Goal: Book appointment/travel/reservation

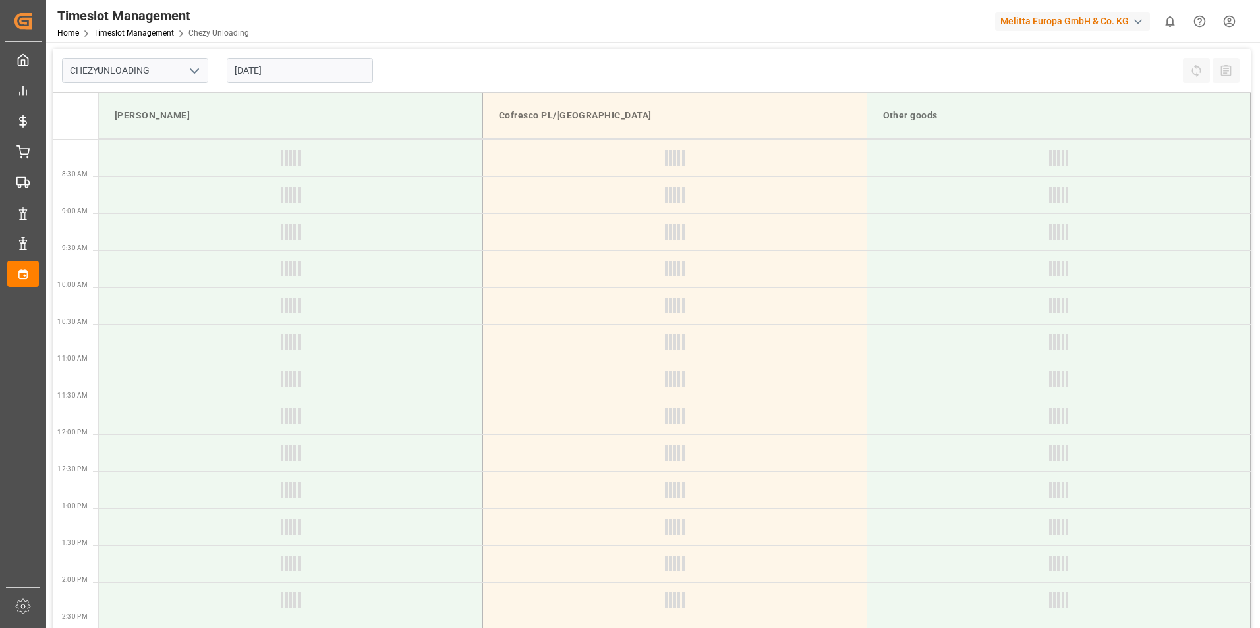
type input "Chezy Unloading"
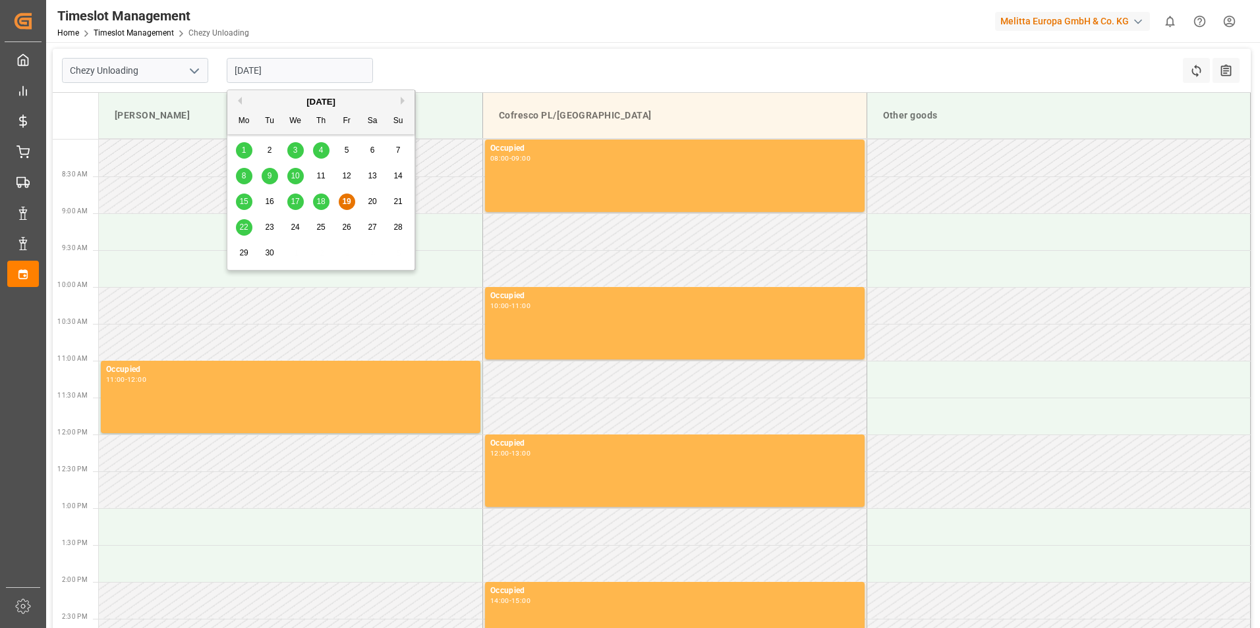
click at [256, 63] on input "[DATE]" at bounding box center [300, 70] width 146 height 25
click at [271, 225] on span "23" at bounding box center [269, 227] width 9 height 9
type input "[DATE]"
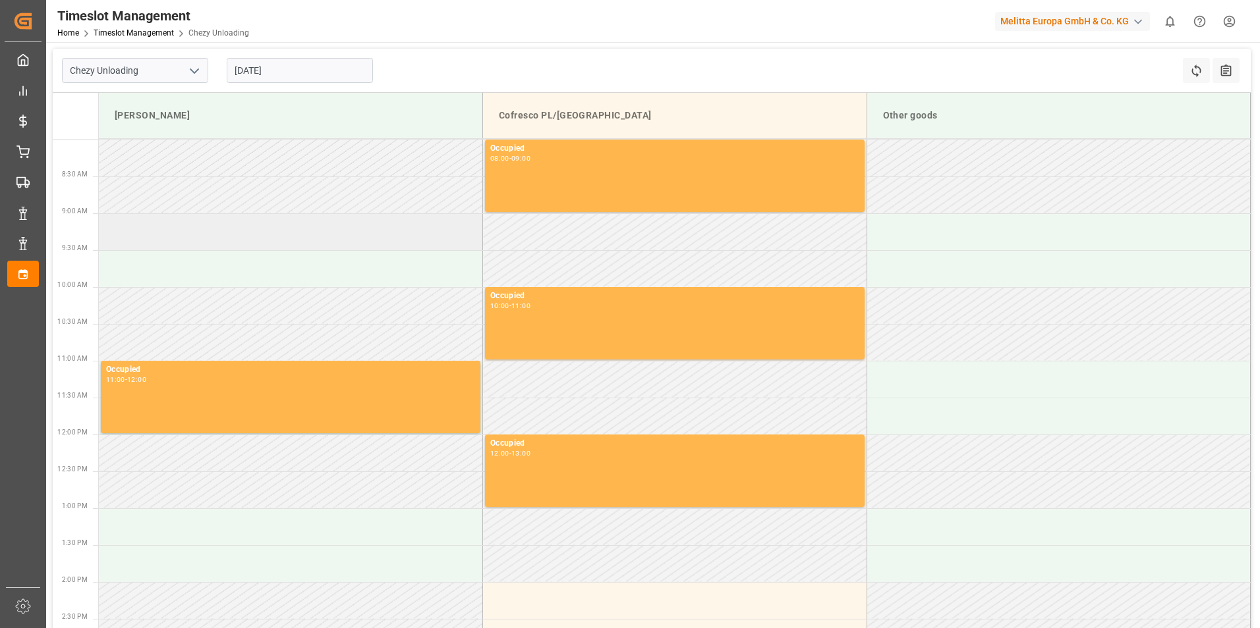
click at [352, 241] on td at bounding box center [291, 231] width 384 height 37
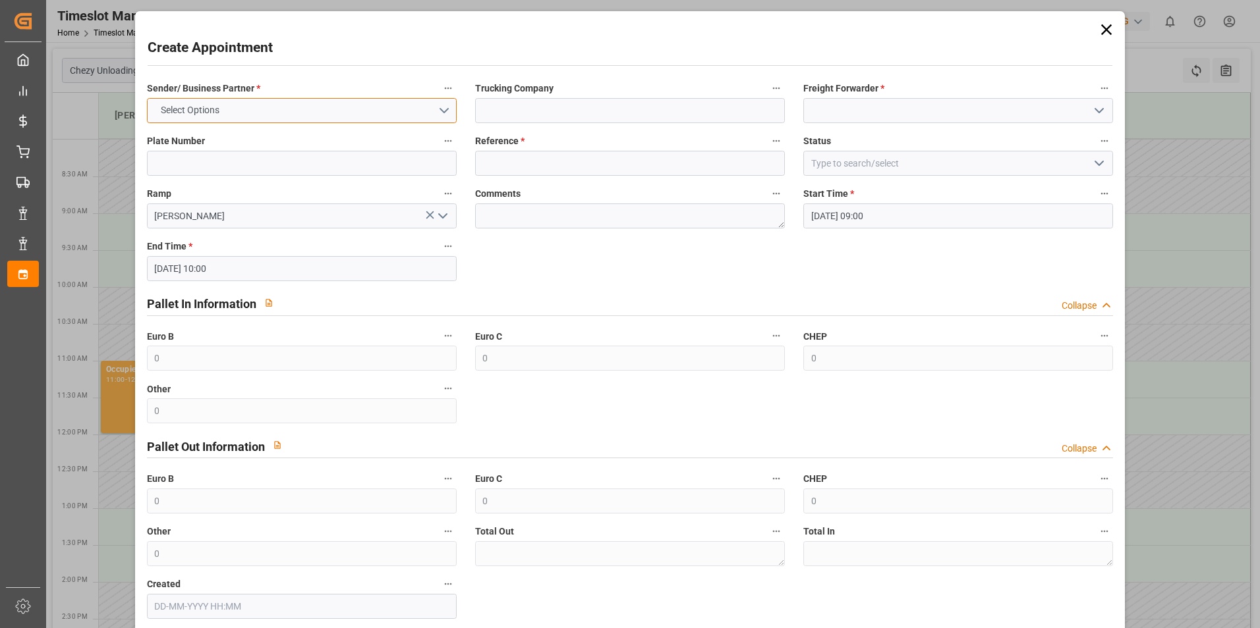
click at [426, 106] on button "Select Options" at bounding box center [302, 110] width 310 height 25
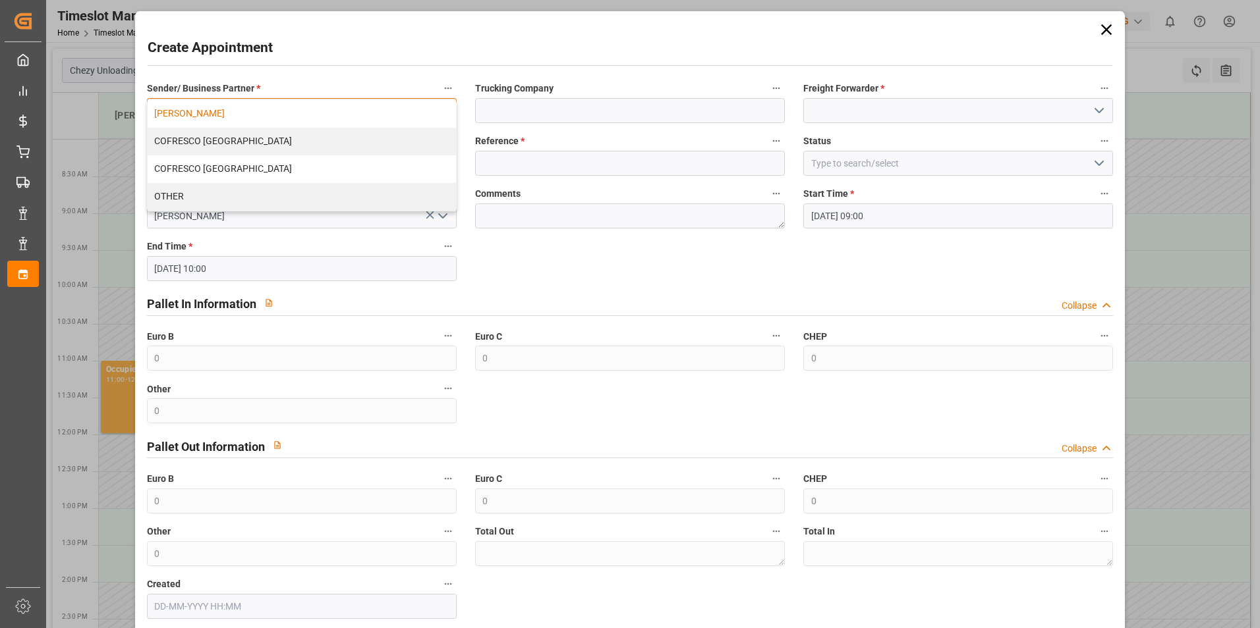
click at [292, 112] on div "[PERSON_NAME]" at bounding box center [302, 114] width 308 height 28
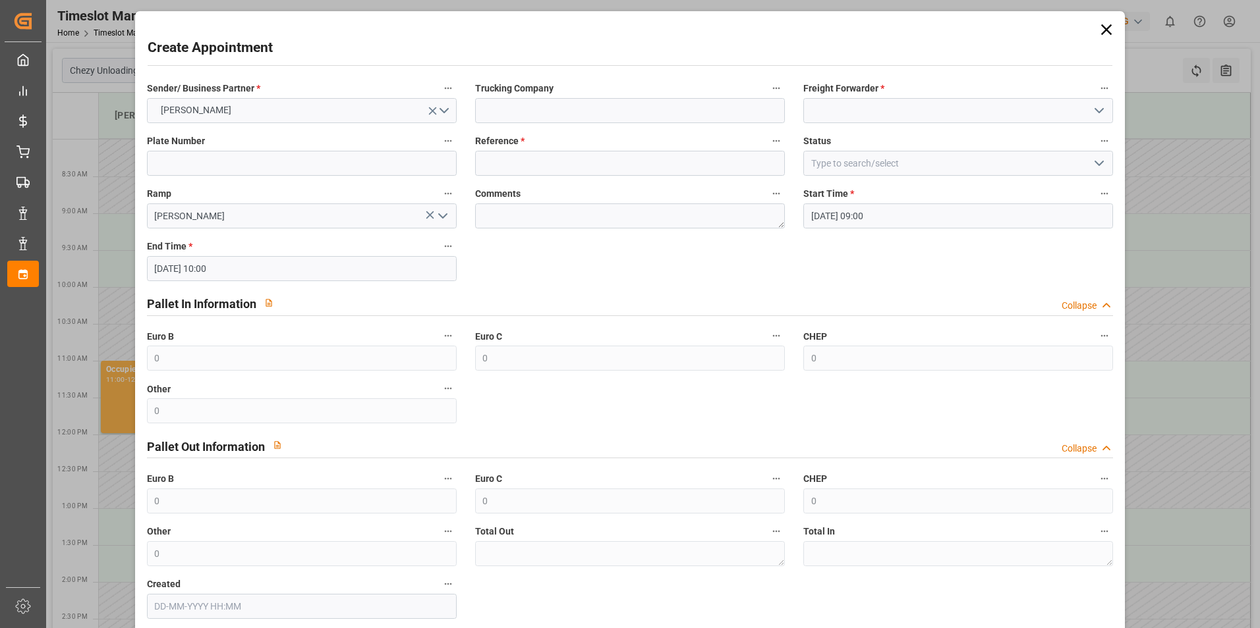
click at [612, 91] on label "Trucking Company" at bounding box center [630, 89] width 310 height 18
click at [767, 91] on button "Trucking Company" at bounding box center [775, 88] width 17 height 17
click at [613, 107] on div at bounding box center [630, 314] width 1260 height 628
click at [617, 113] on input at bounding box center [630, 110] width 310 height 25
type input "skat"
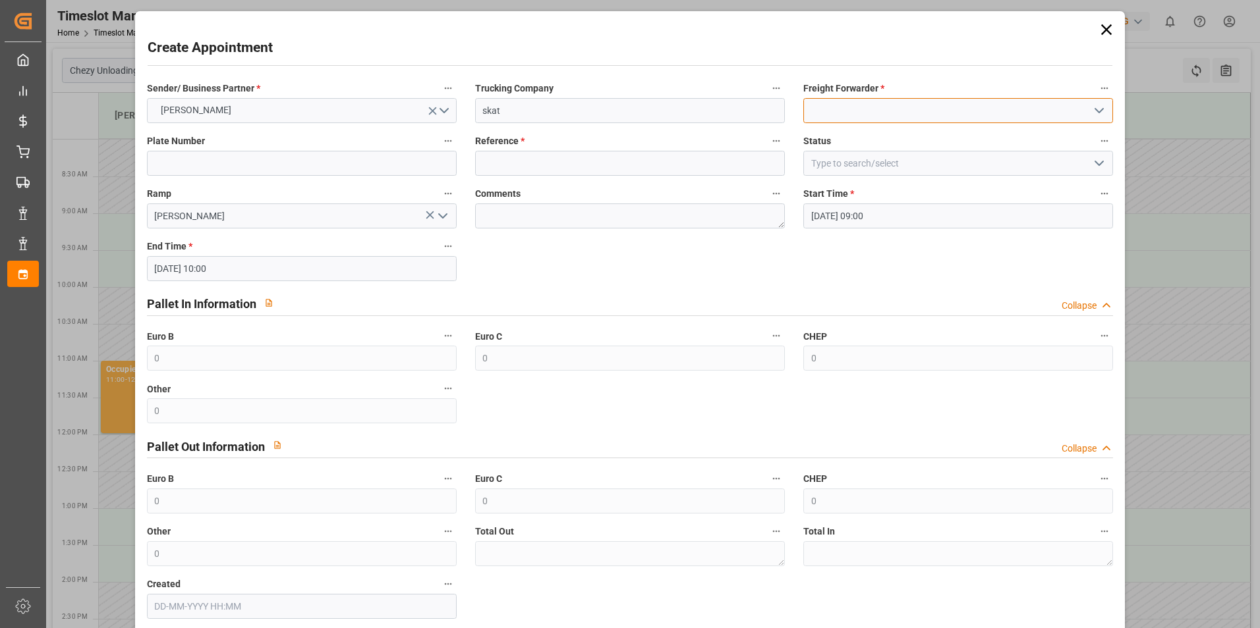
click at [858, 120] on input at bounding box center [958, 110] width 310 height 25
click at [857, 130] on div "Skat" at bounding box center [958, 140] width 308 height 30
type input "Skat"
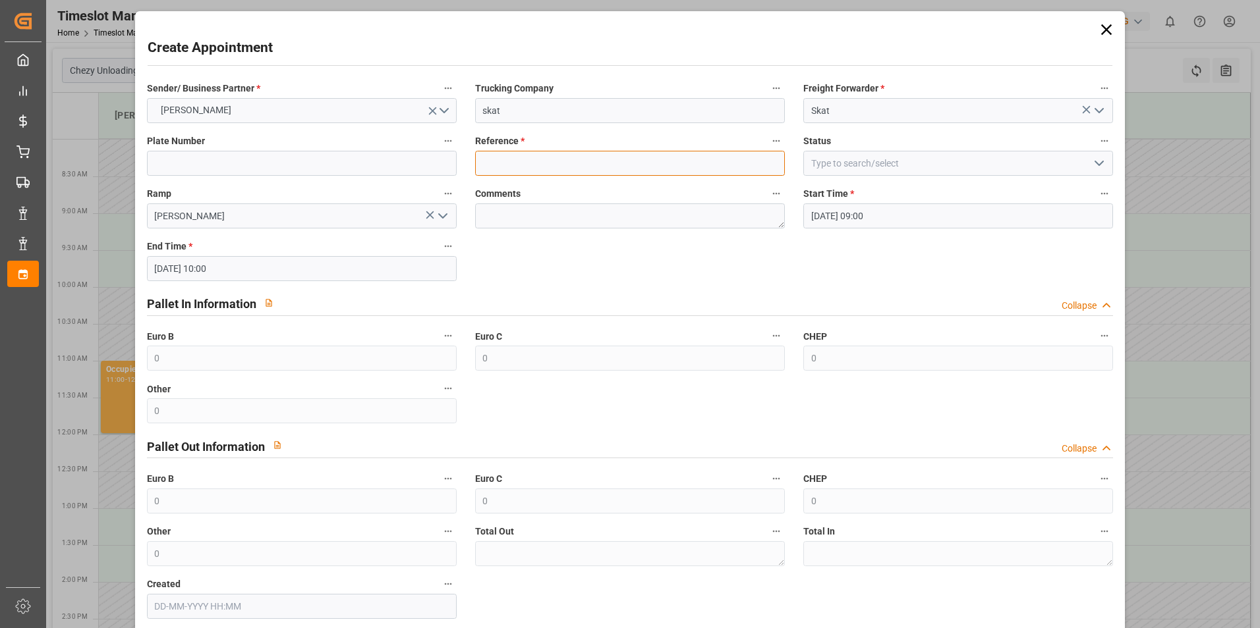
click at [654, 153] on input at bounding box center [630, 163] width 310 height 25
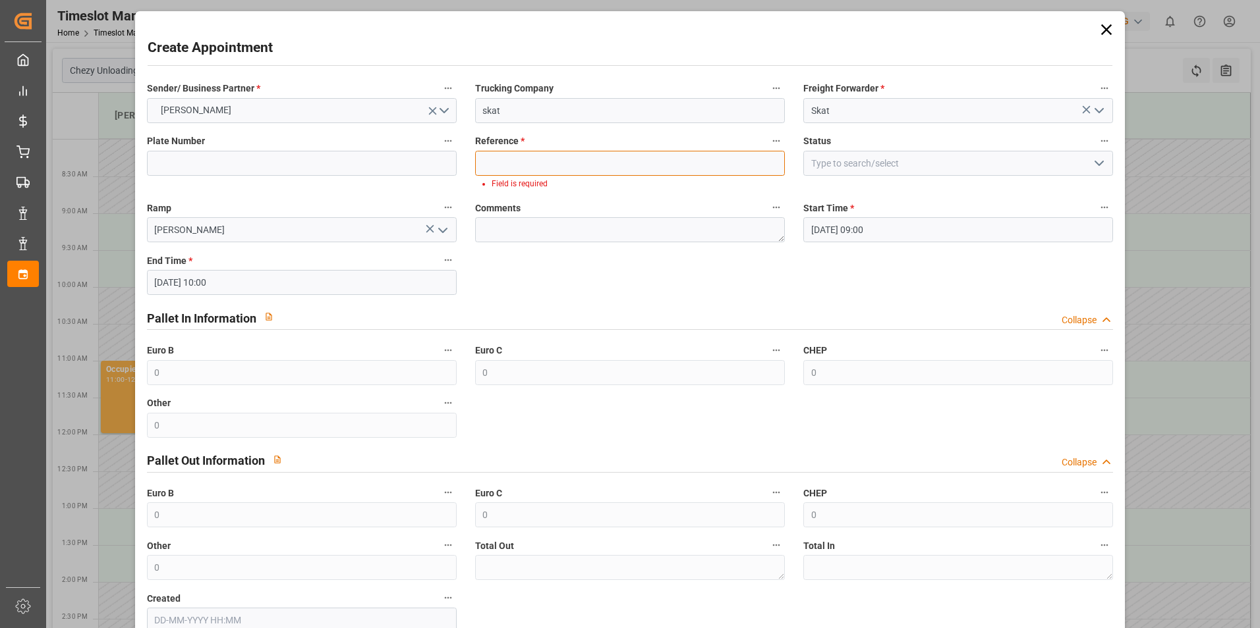
click at [650, 159] on input at bounding box center [630, 163] width 310 height 25
paste input "400053103"
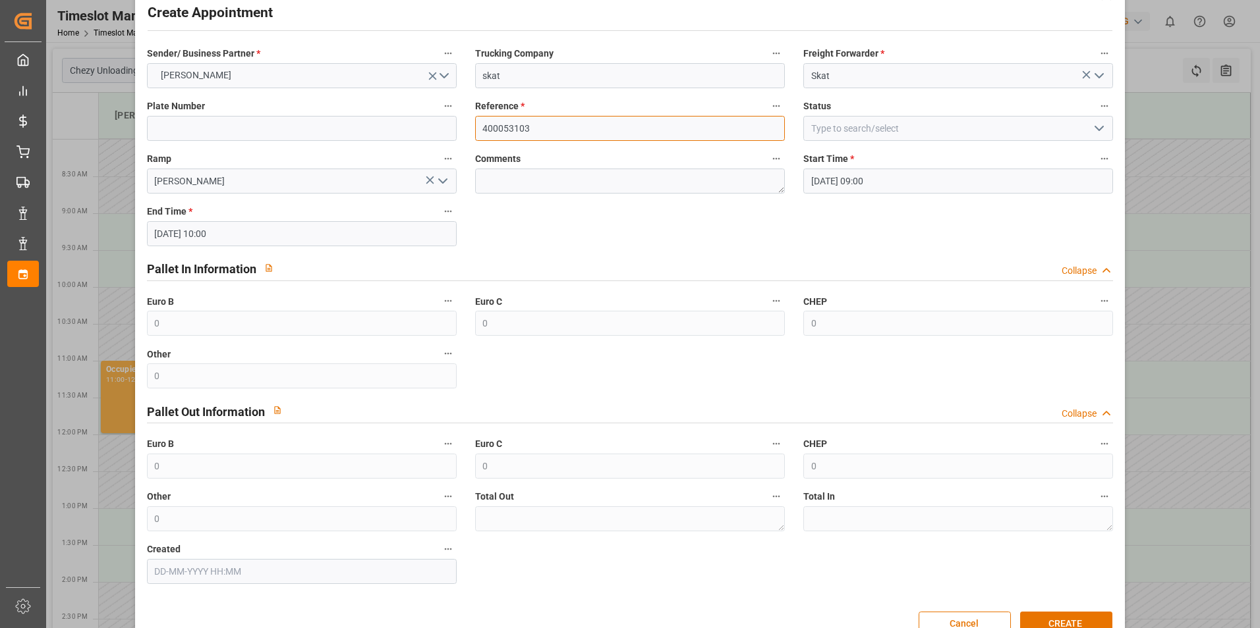
scroll to position [67, 0]
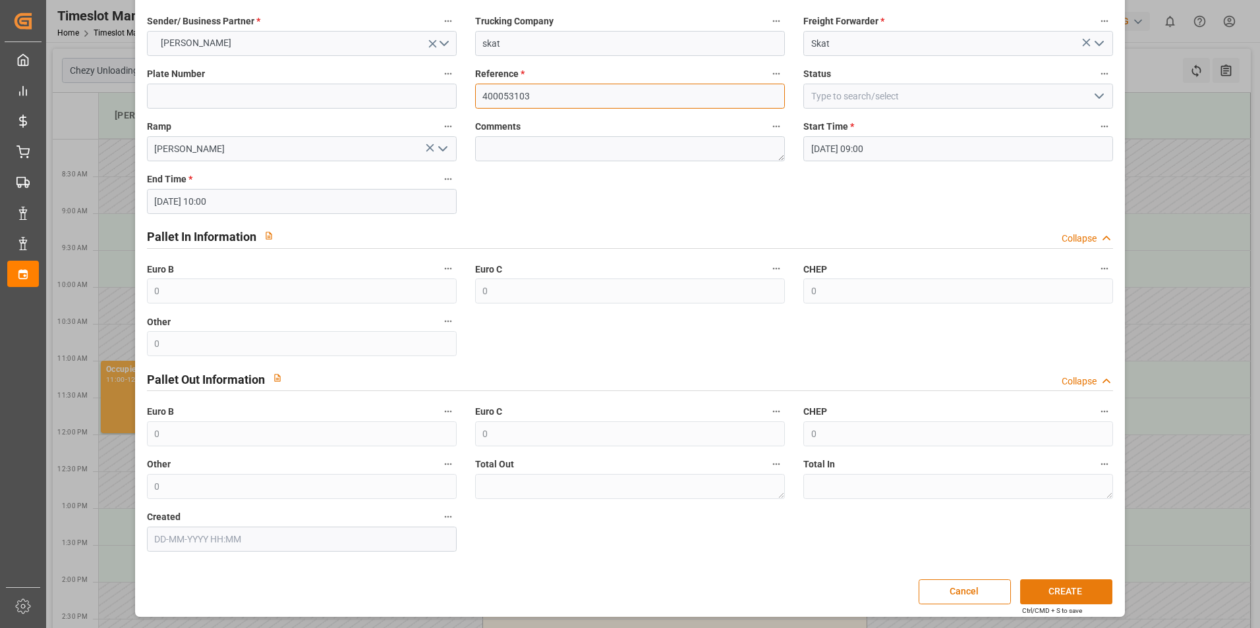
type input "400053103"
click at [1088, 596] on button "CREATE" at bounding box center [1066, 592] width 92 height 25
